Goal: Submit feedback/report problem: Leave review/rating

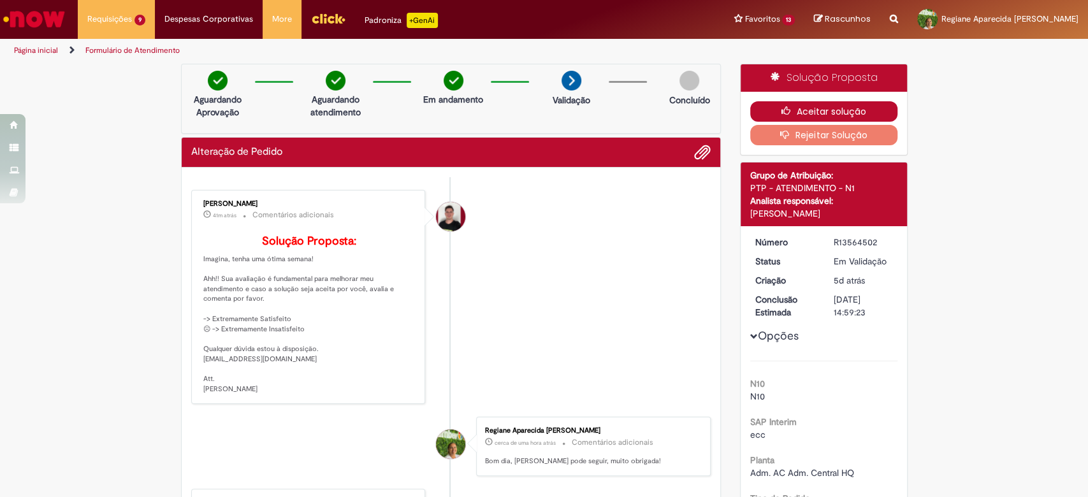
click at [801, 112] on button "Aceitar solução" at bounding box center [823, 111] width 147 height 20
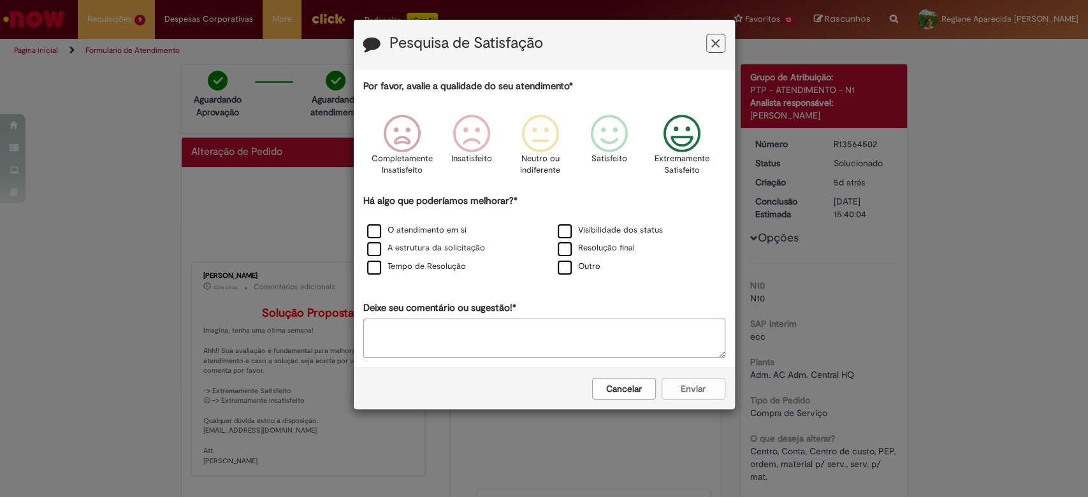
click at [685, 140] on icon "Feedback" at bounding box center [682, 134] width 48 height 38
click at [376, 273] on label "Tempo de Resolução" at bounding box center [416, 267] width 99 height 12
click at [690, 400] on div "Cancelar Enviar" at bounding box center [544, 388] width 381 height 41
click at [686, 390] on button "Enviar" at bounding box center [694, 389] width 64 height 22
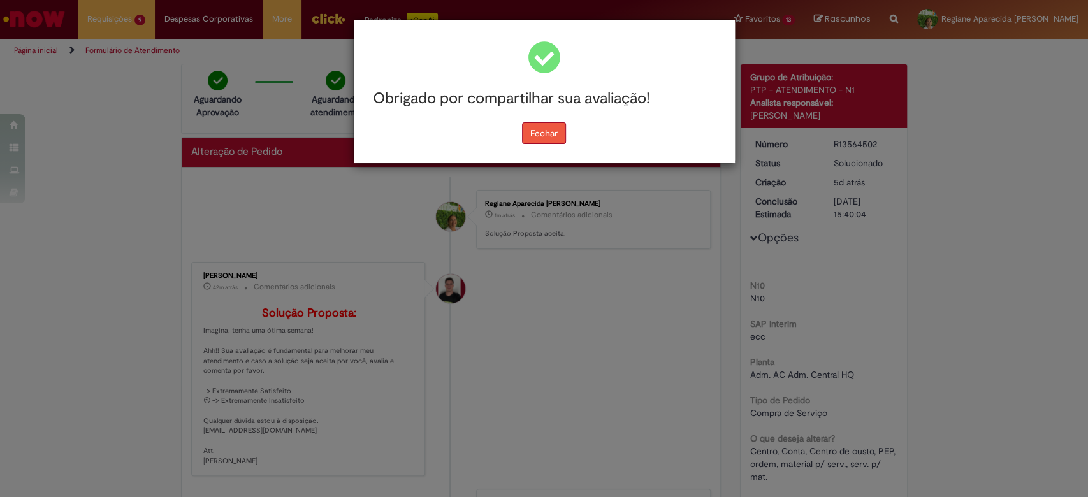
click at [550, 135] on button "Fechar" at bounding box center [544, 133] width 44 height 22
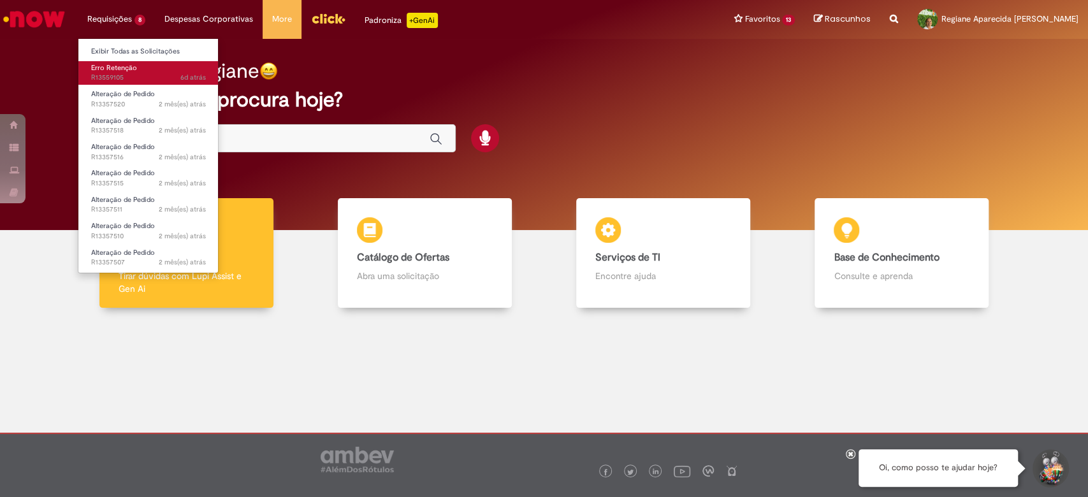
click at [122, 74] on span "6d atrás 6 dias atrás R13559105" at bounding box center [148, 78] width 115 height 10
